Goal: Browse casually

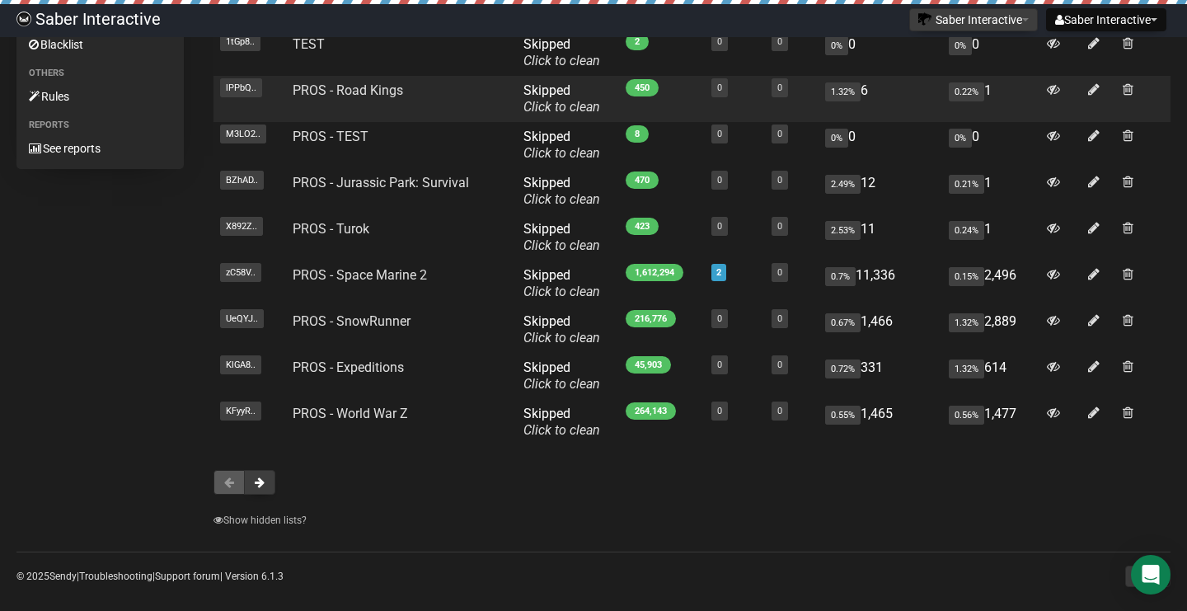
scroll to position [244, 0]
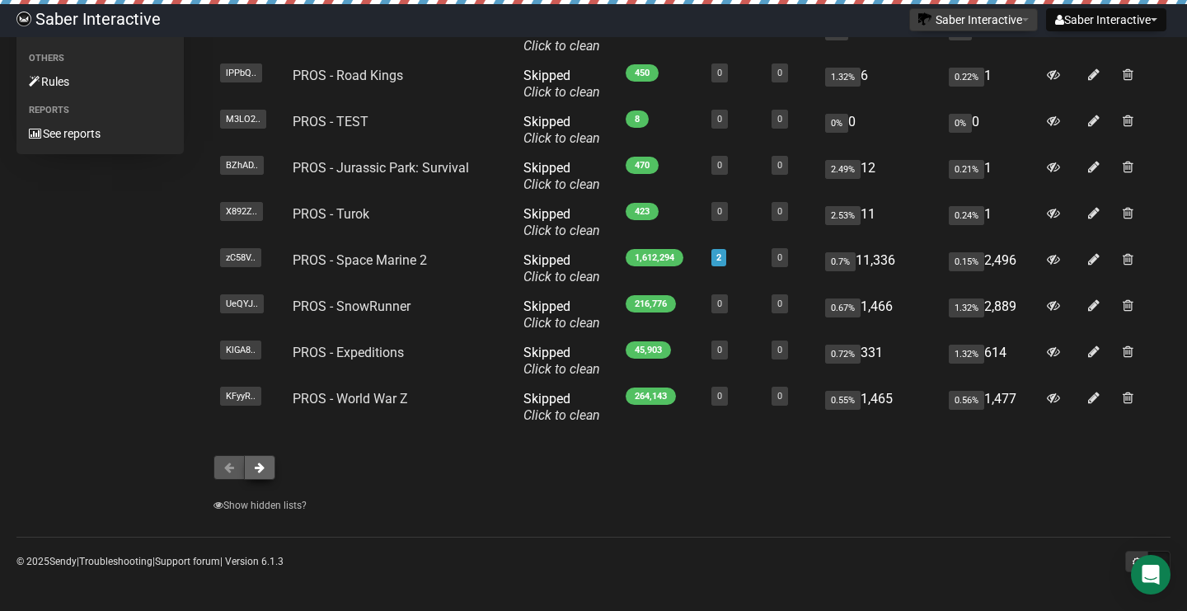
click at [260, 472] on span at bounding box center [260, 468] width 10 height 12
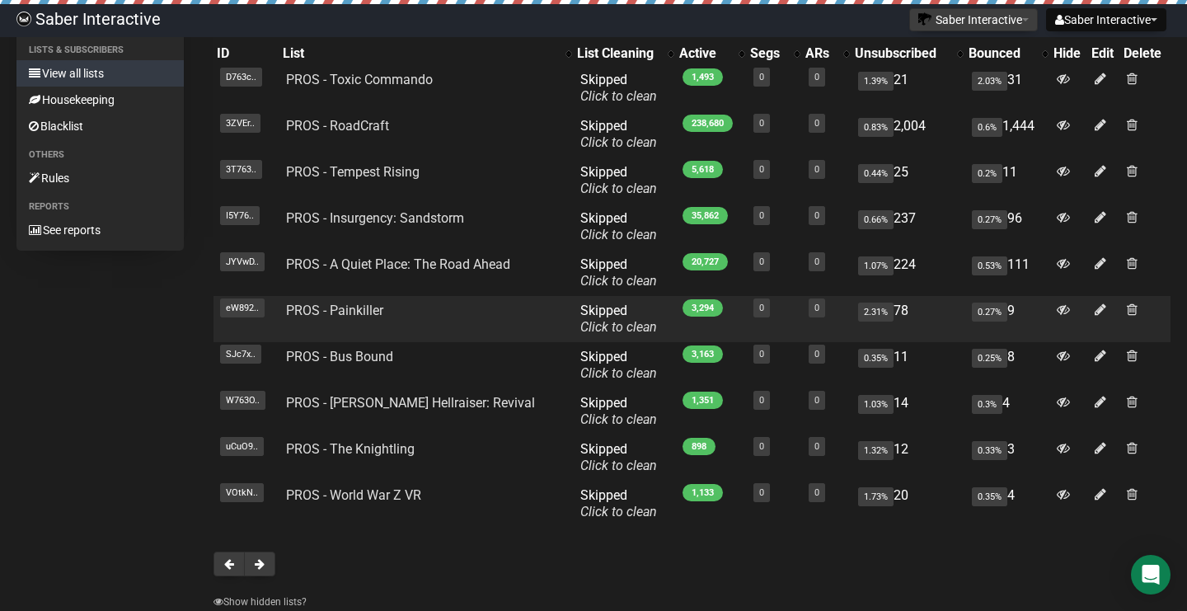
scroll to position [148, 0]
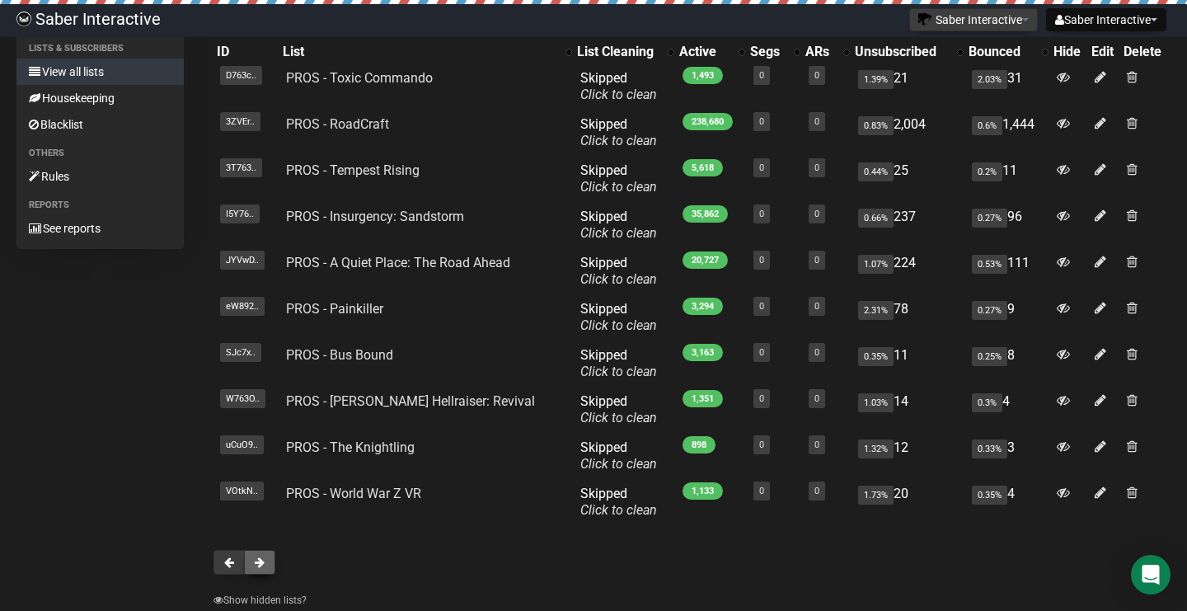
click at [268, 561] on button at bounding box center [259, 562] width 31 height 25
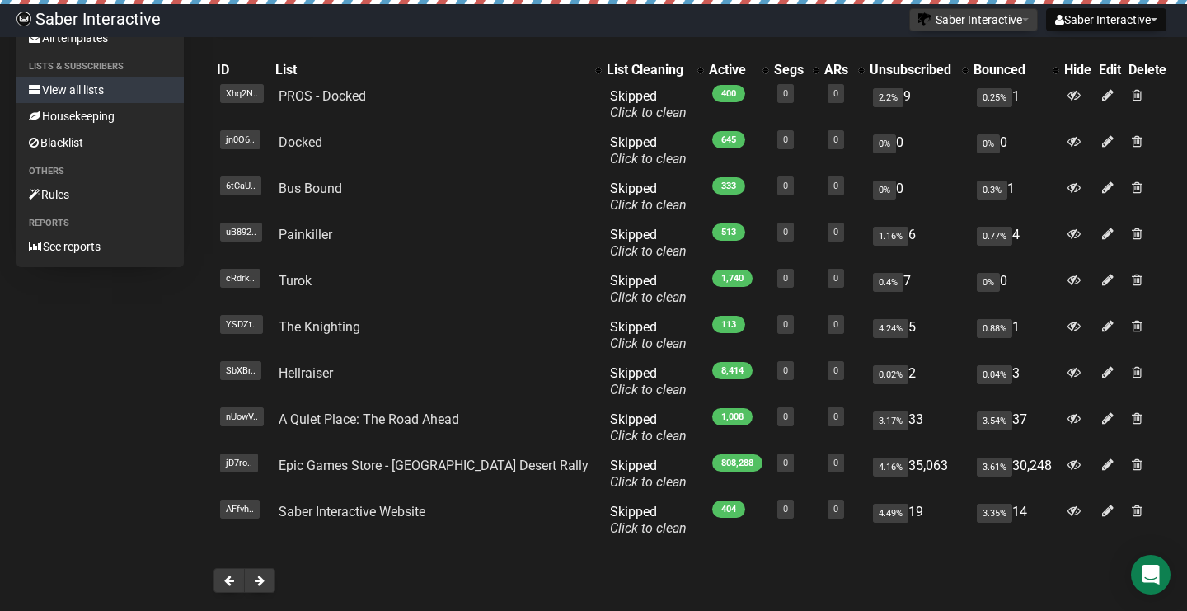
scroll to position [131, 0]
click at [274, 582] on button at bounding box center [259, 579] width 31 height 25
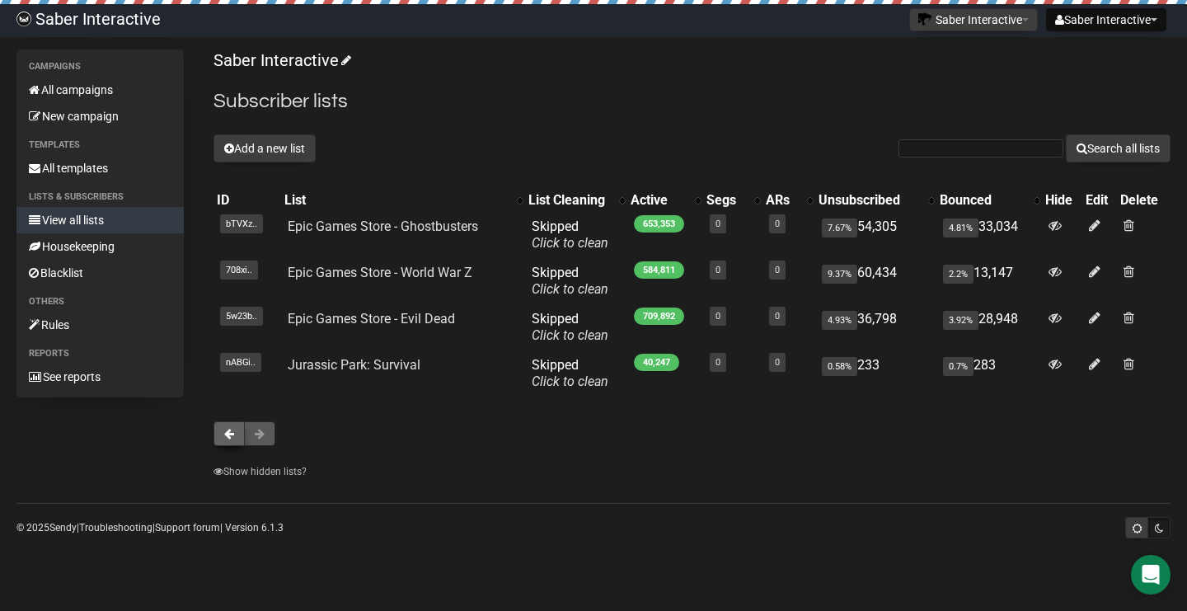
click at [229, 435] on span at bounding box center [229, 434] width 10 height 12
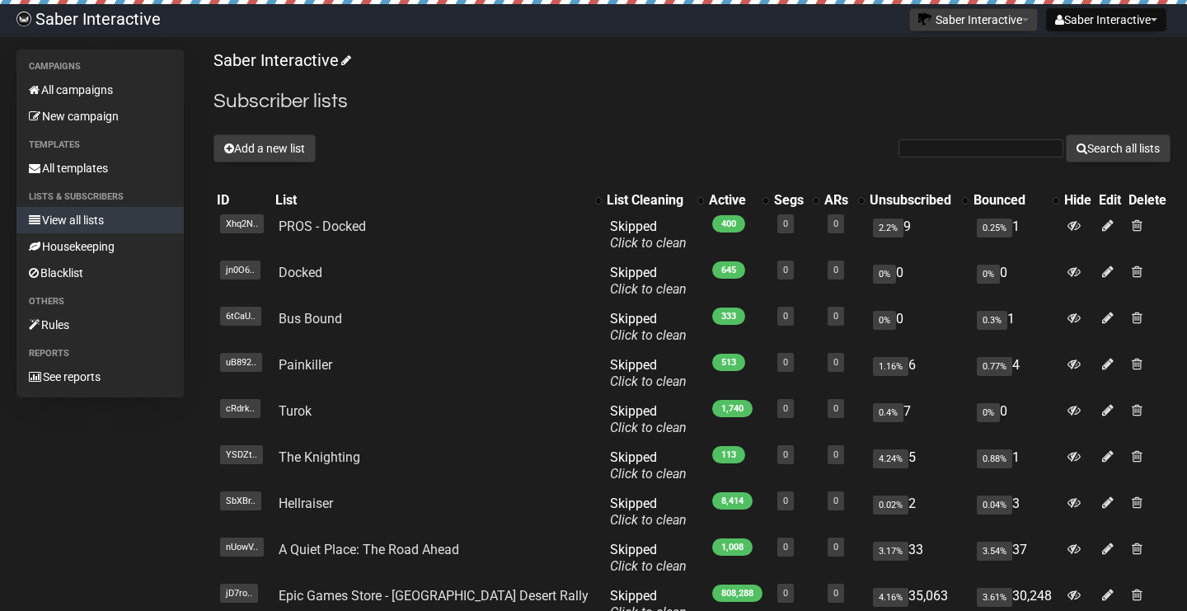
scroll to position [244, 0]
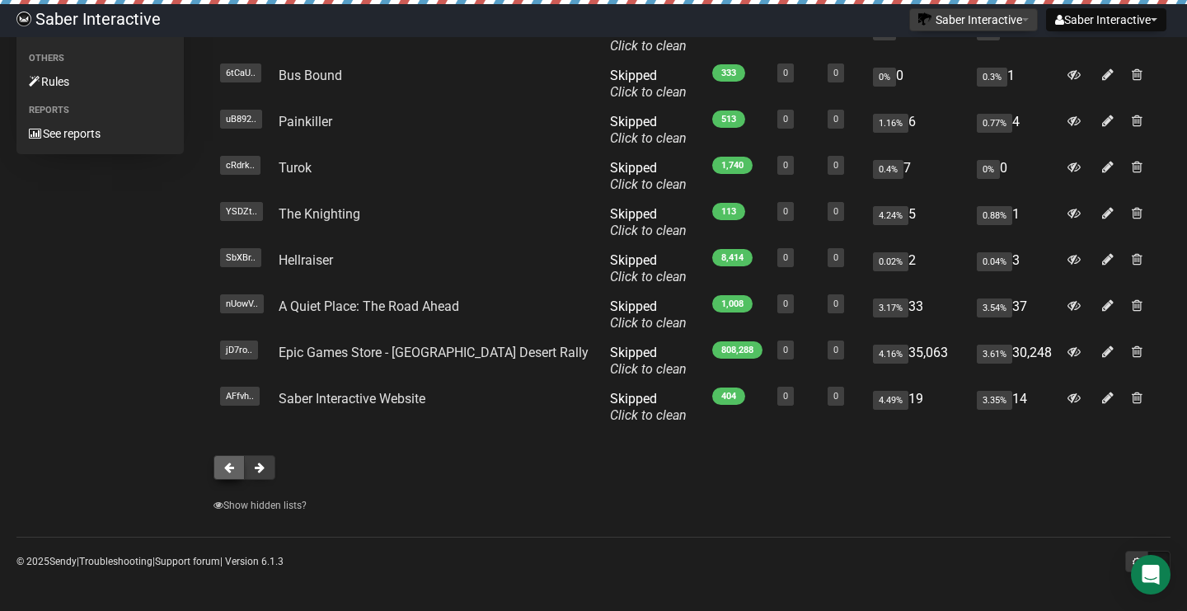
click at [221, 476] on button at bounding box center [228, 467] width 31 height 25
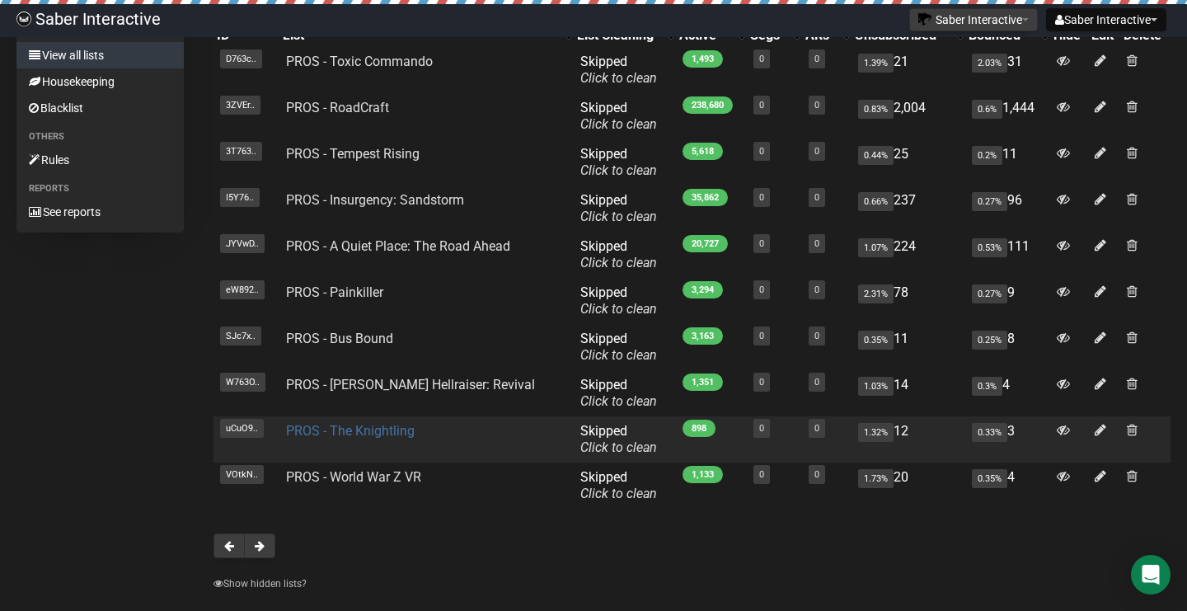
scroll to position [167, 0]
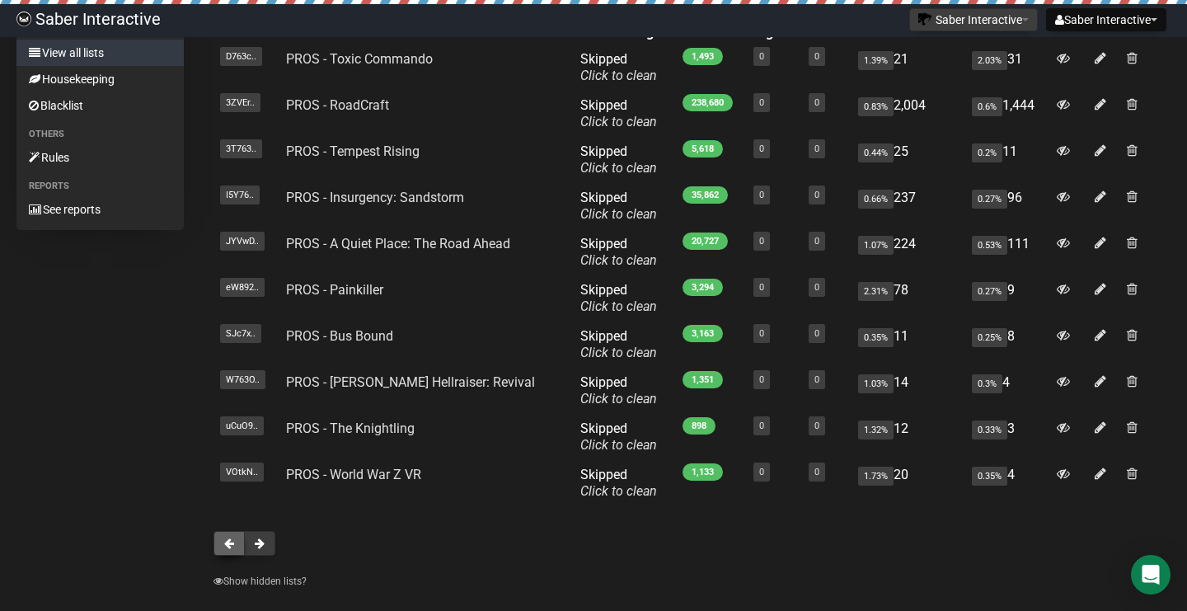
click at [232, 542] on span at bounding box center [229, 543] width 10 height 12
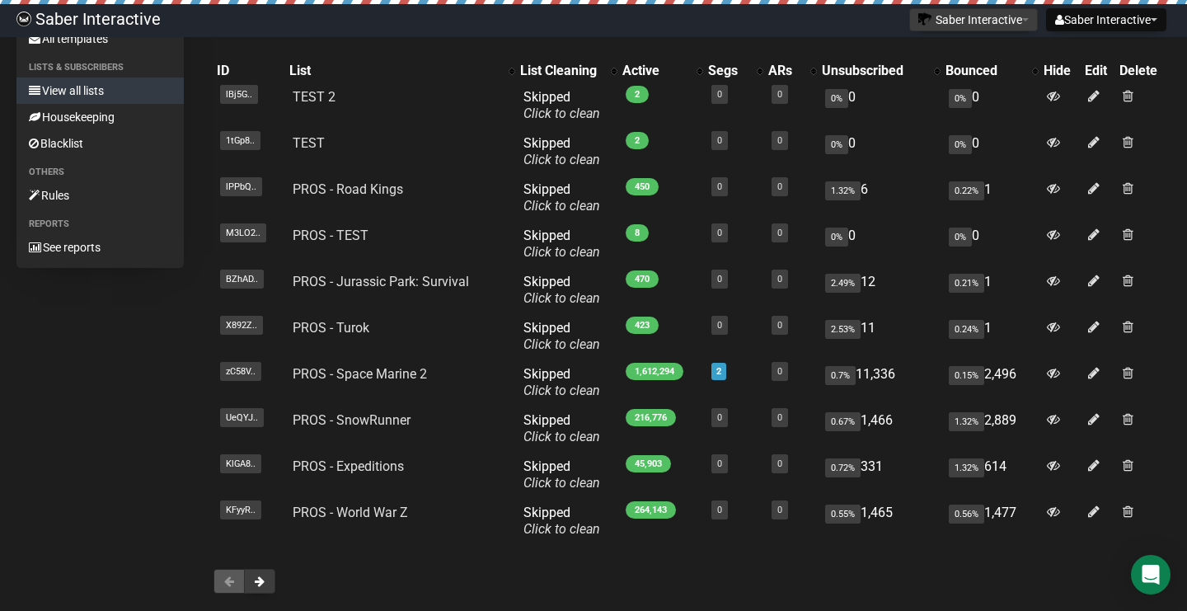
scroll to position [134, 0]
